Goal: Transaction & Acquisition: Book appointment/travel/reservation

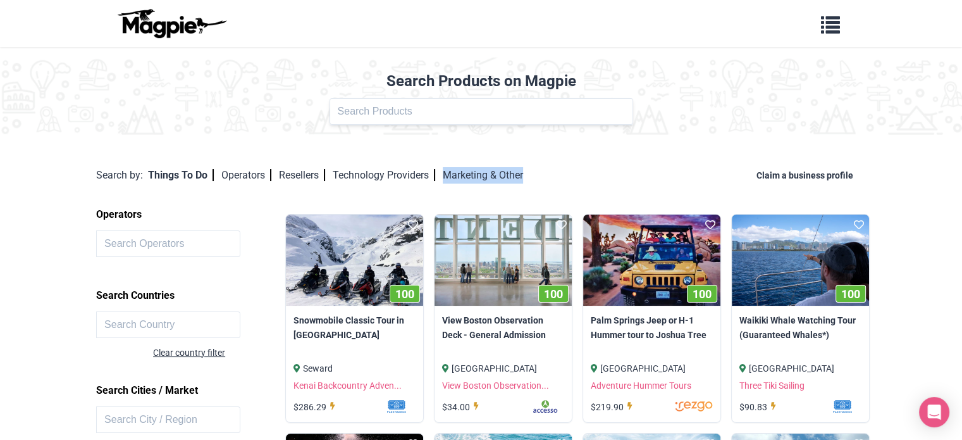
click at [587, 158] on div "Search by: Things To Do Operators Resellers Technology Providers Marketing & Ot…" at bounding box center [481, 175] width 770 height 67
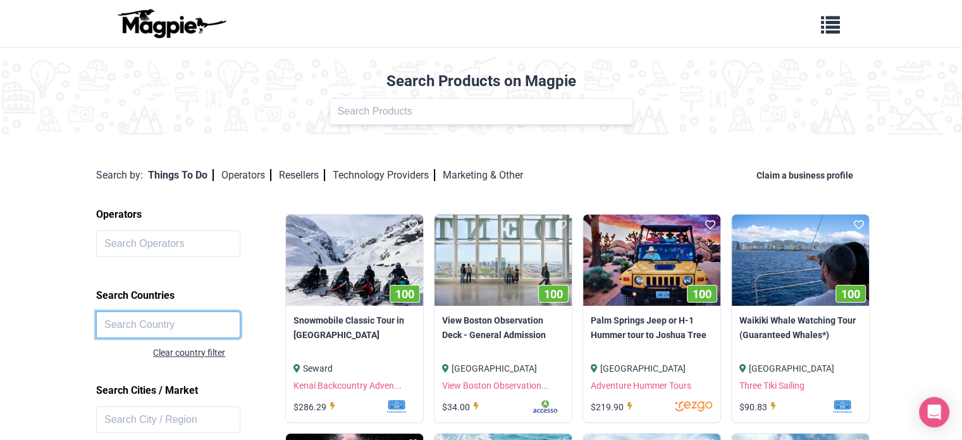
click at [168, 322] on input "text" at bounding box center [168, 324] width 144 height 27
type input "gozo"
click button at bounding box center [0, 0] width 0 height 0
click at [156, 329] on input "gozo" at bounding box center [168, 324] width 144 height 27
click button at bounding box center [0, 0] width 0 height 0
